Goal: Task Accomplishment & Management: Manage account settings

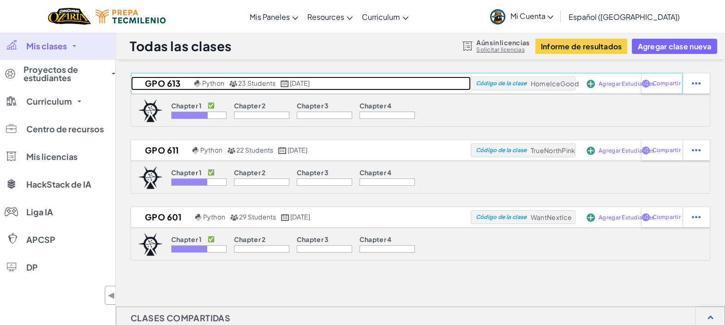
click at [173, 84] on h2 "GPO 613" at bounding box center [161, 84] width 61 height 14
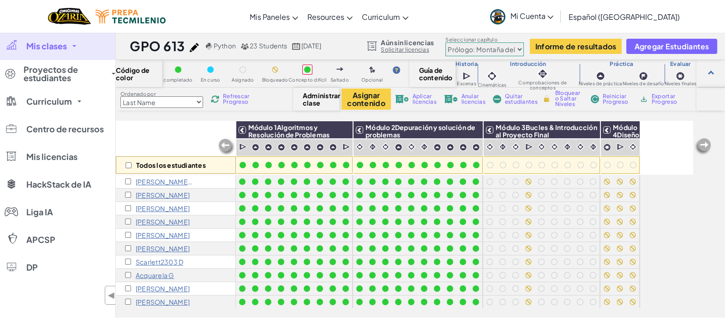
click at [235, 103] on span "Refrescar Progreso" at bounding box center [237, 99] width 29 height 11
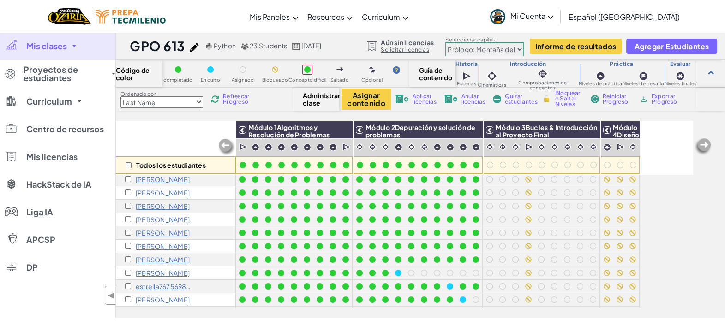
scroll to position [183, 0]
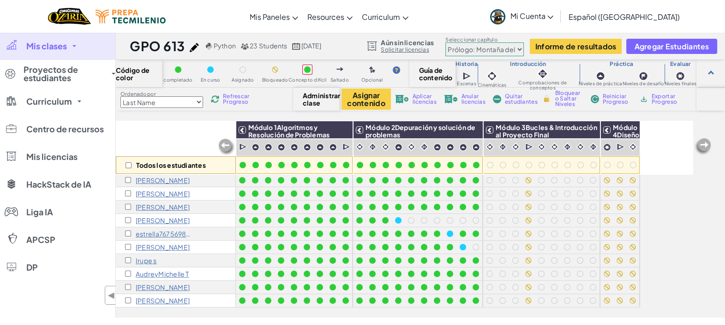
click at [664, 100] on span "Exportar Progreso" at bounding box center [665, 99] width 29 height 11
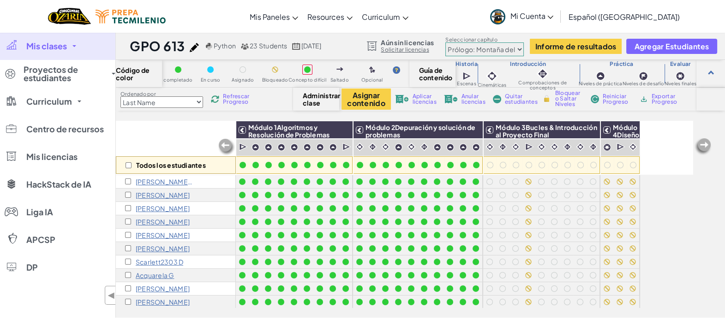
click at [70, 51] on link "Mis clases" at bounding box center [57, 46] width 115 height 28
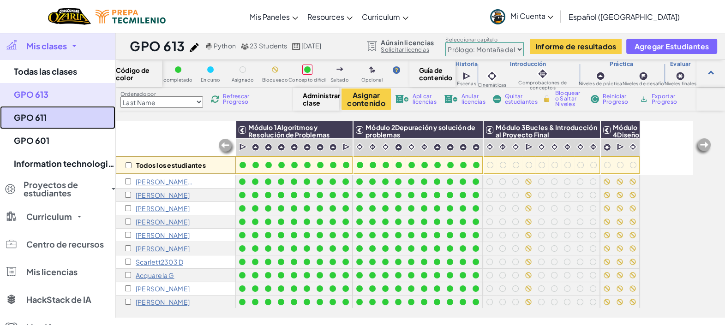
click at [42, 122] on link "GPO 611" at bounding box center [57, 117] width 115 height 23
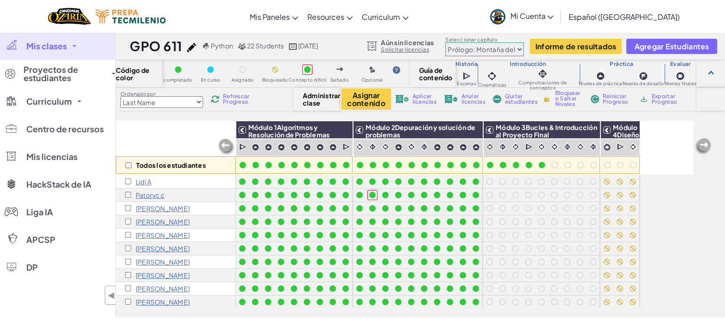
click at [77, 49] on link "Mis clases" at bounding box center [57, 46] width 115 height 28
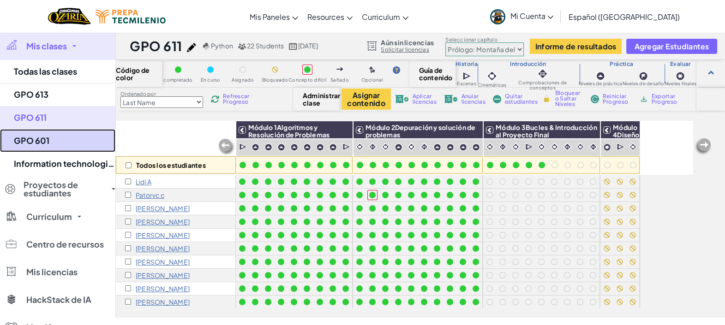
click at [42, 138] on link "GPO 601" at bounding box center [57, 140] width 115 height 23
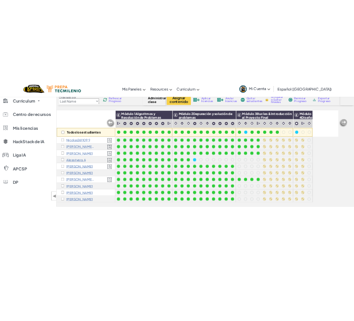
scroll to position [61, 0]
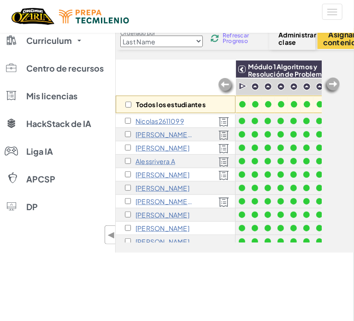
click at [148, 146] on p "[PERSON_NAME]" at bounding box center [163, 147] width 54 height 7
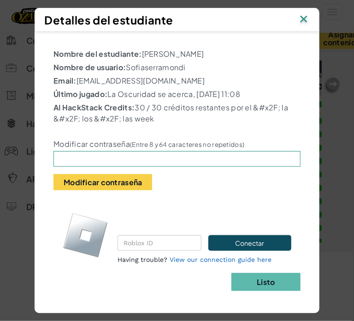
click at [310, 19] on img at bounding box center [304, 20] width 12 height 14
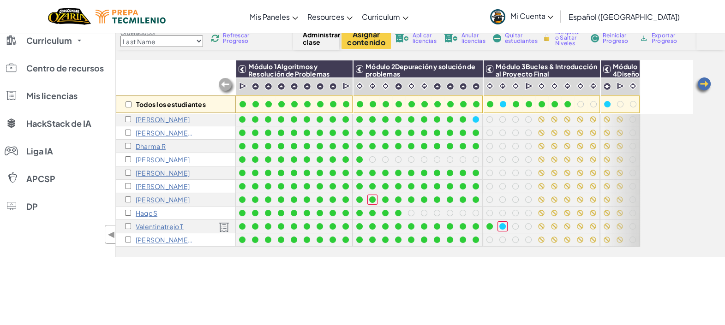
scroll to position [263, 0]
